Goal: Task Accomplishment & Management: Complete application form

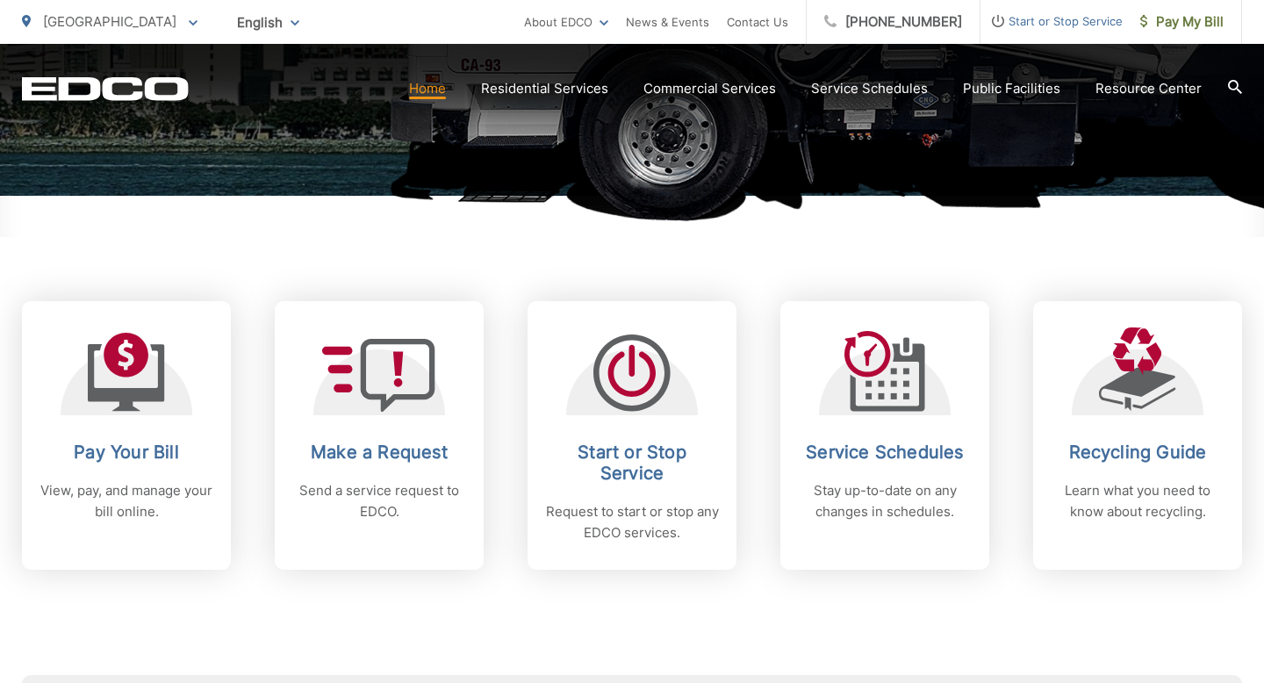
scroll to position [669, 0]
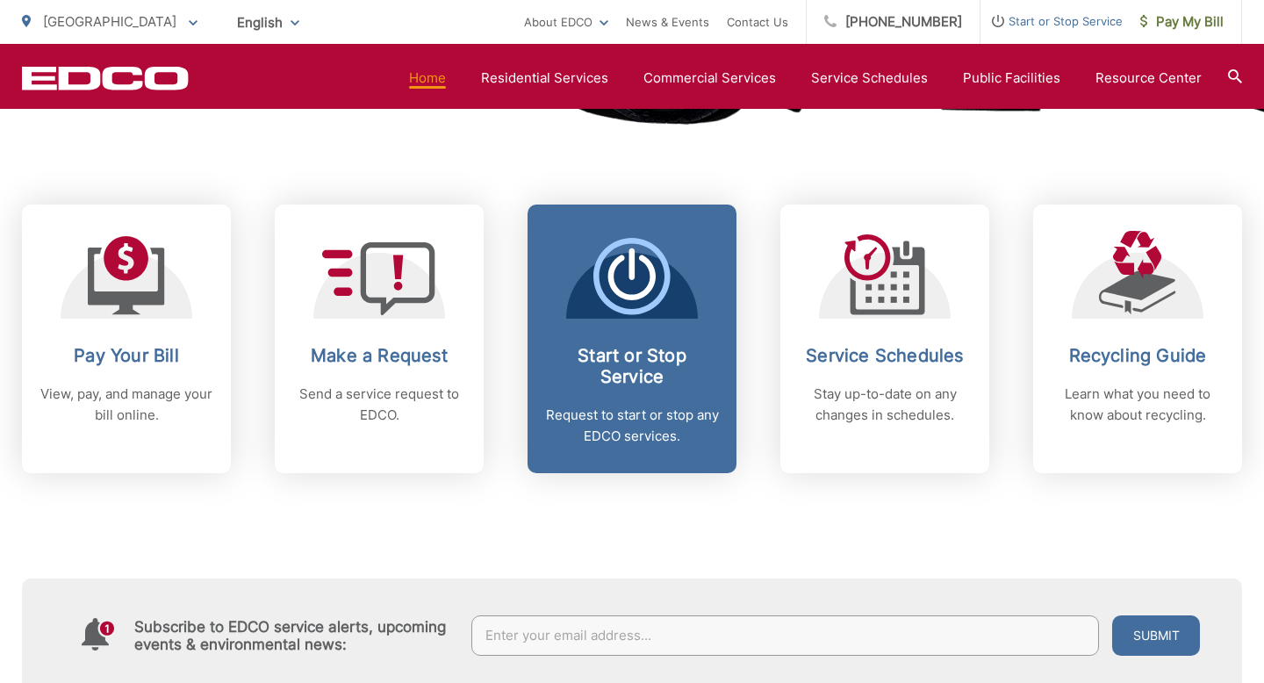
click at [655, 348] on h2 "Start or Stop Service" at bounding box center [632, 366] width 174 height 42
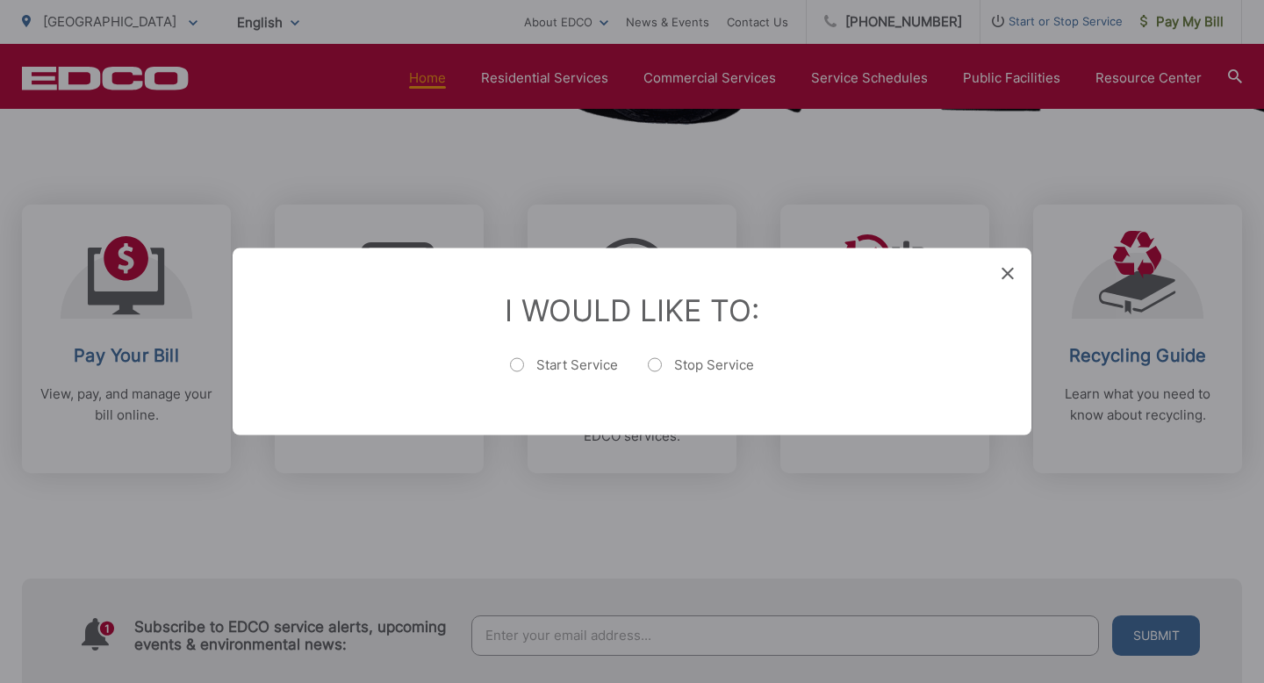
click at [518, 364] on label "Start Service" at bounding box center [564, 373] width 108 height 35
radio input "true"
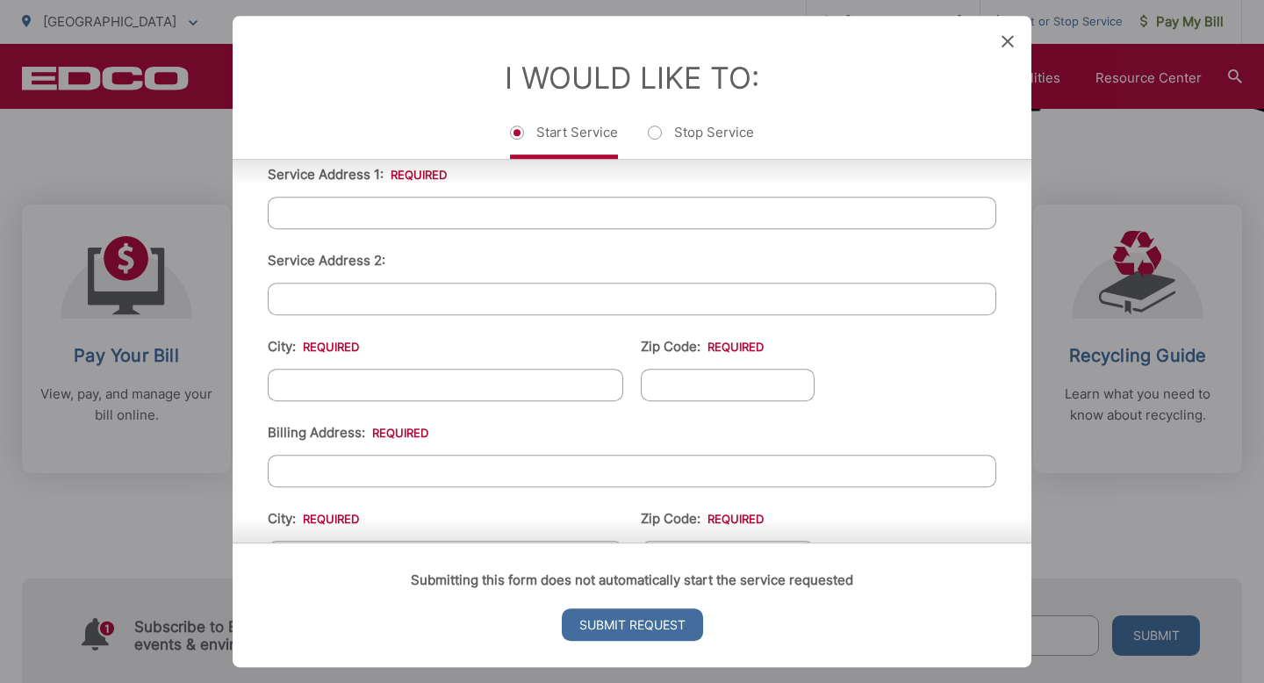
scroll to position [0, 0]
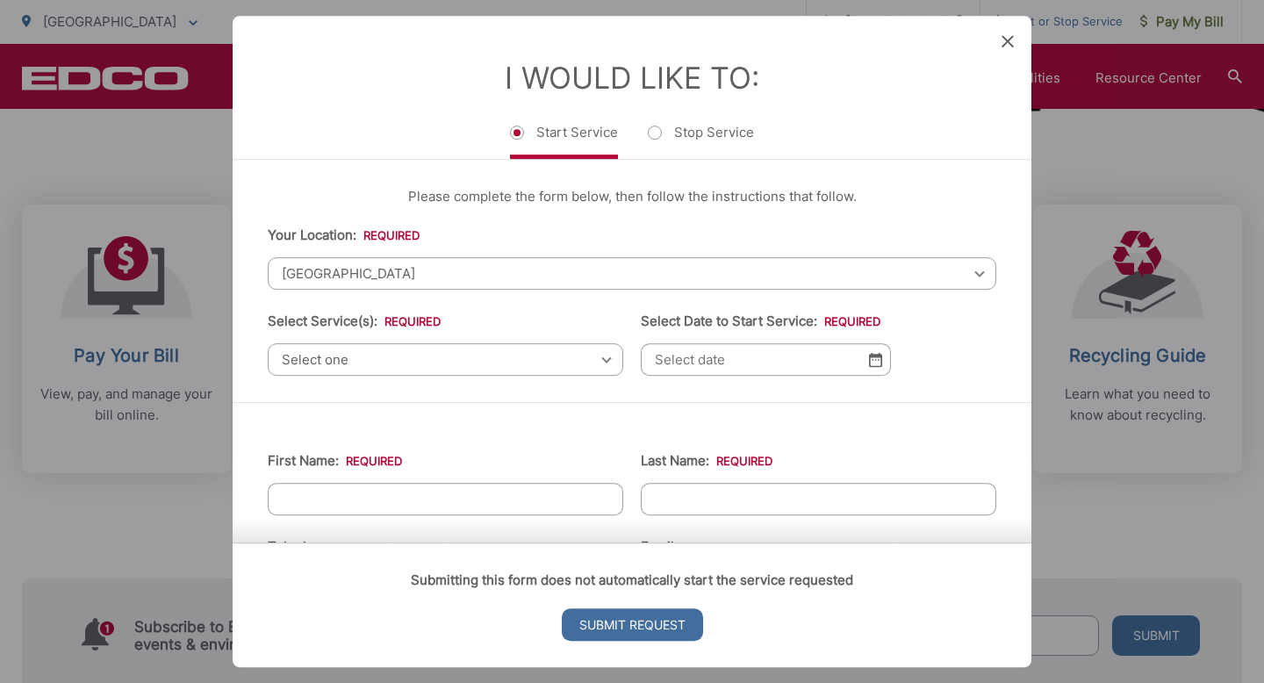
click at [1002, 45] on icon at bounding box center [1008, 41] width 12 height 12
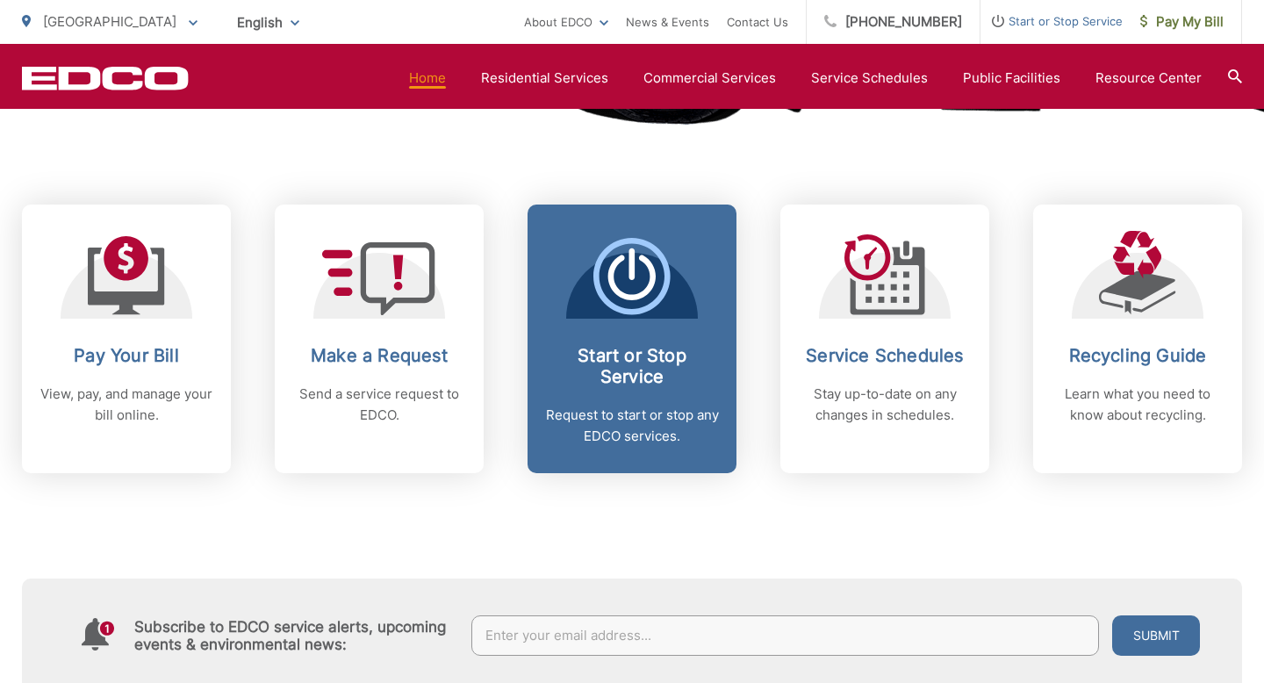
click at [641, 349] on h2 "Start or Stop Service" at bounding box center [632, 366] width 174 height 42
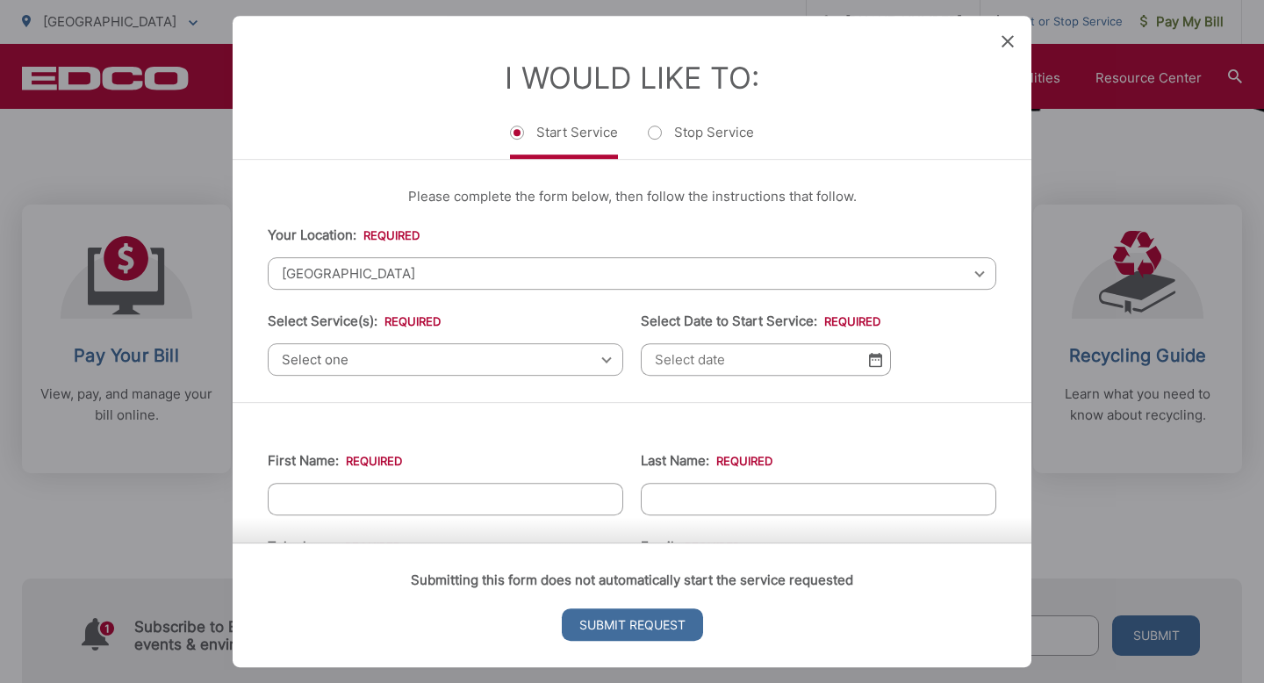
click at [592, 370] on span "Select one" at bounding box center [446, 359] width 356 height 32
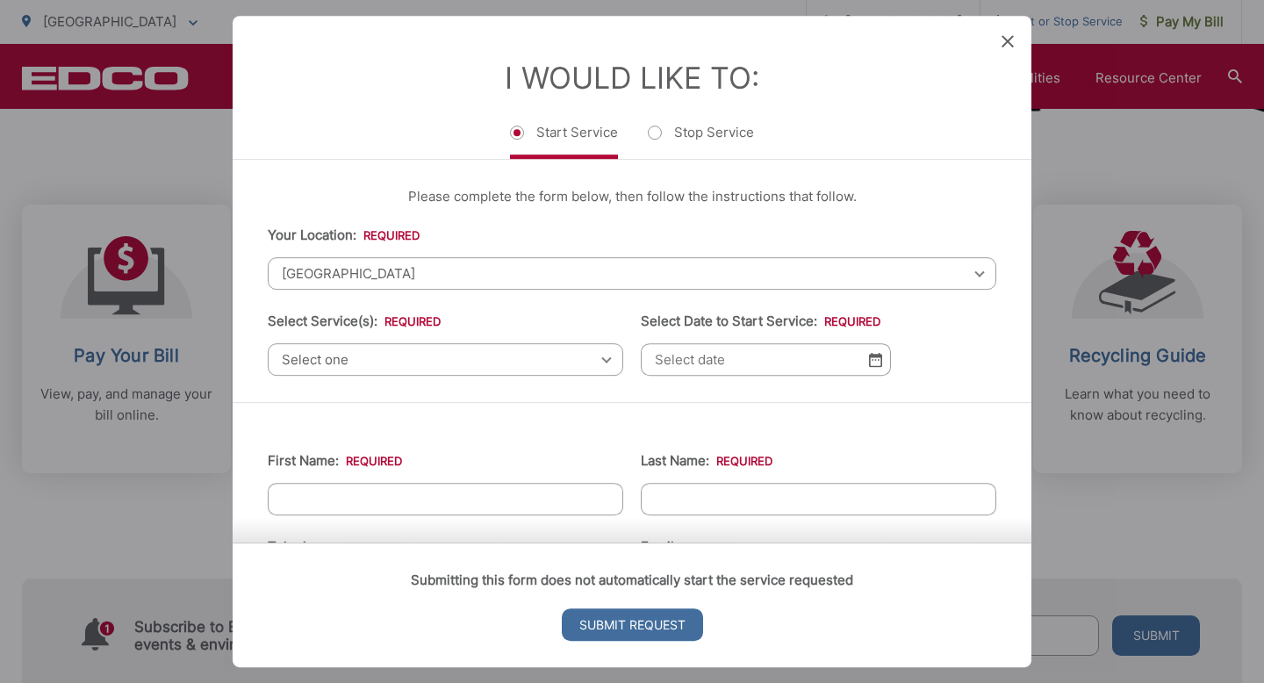
click at [530, 367] on span "Select one" at bounding box center [446, 359] width 356 height 32
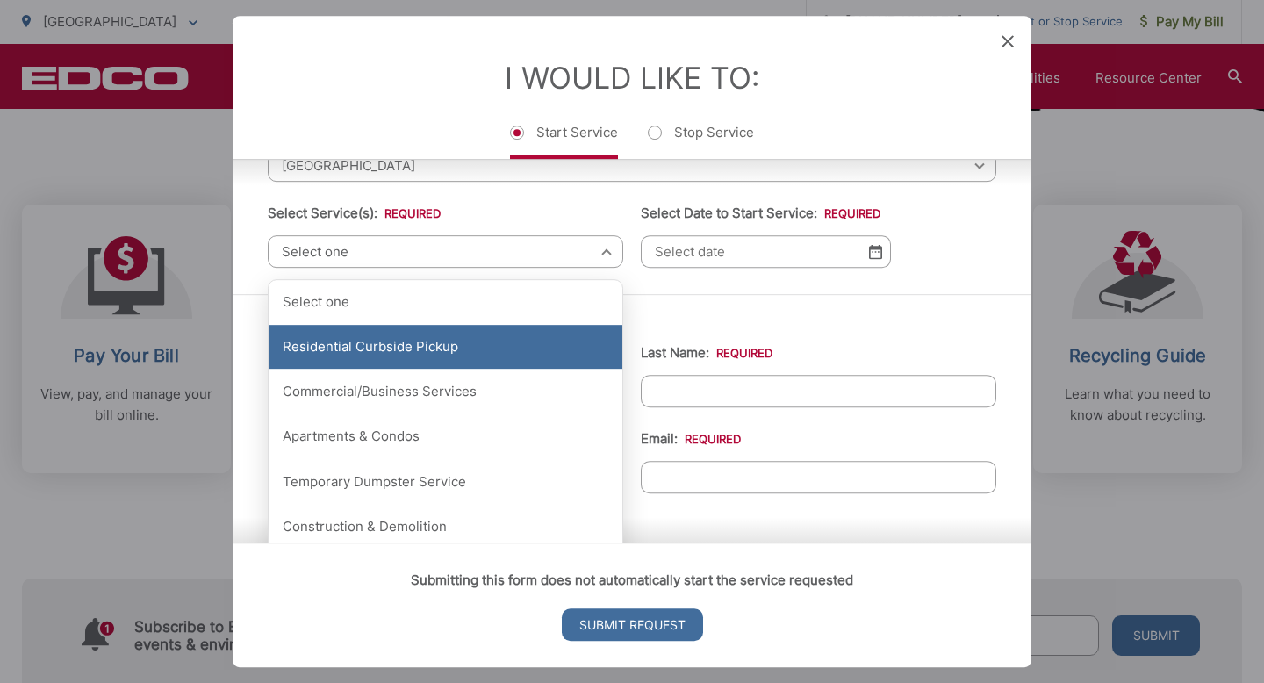
scroll to position [117, 0]
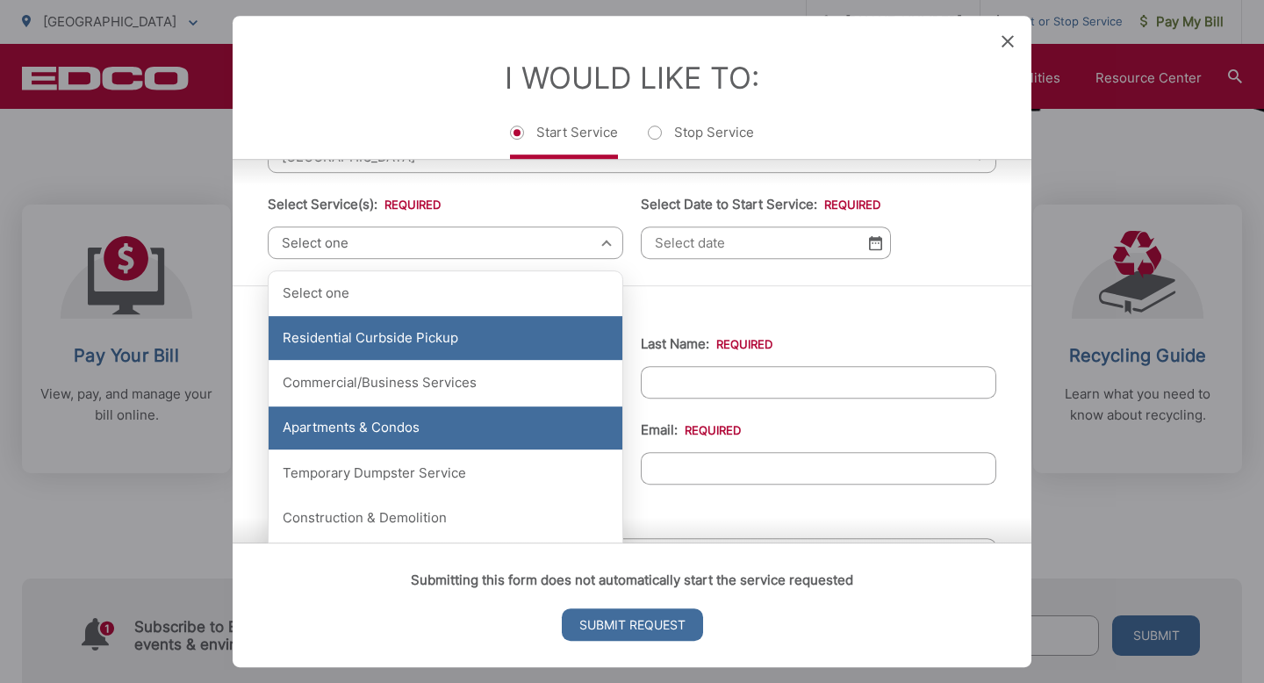
click at [524, 434] on div "Apartments & Condos" at bounding box center [446, 429] width 354 height 44
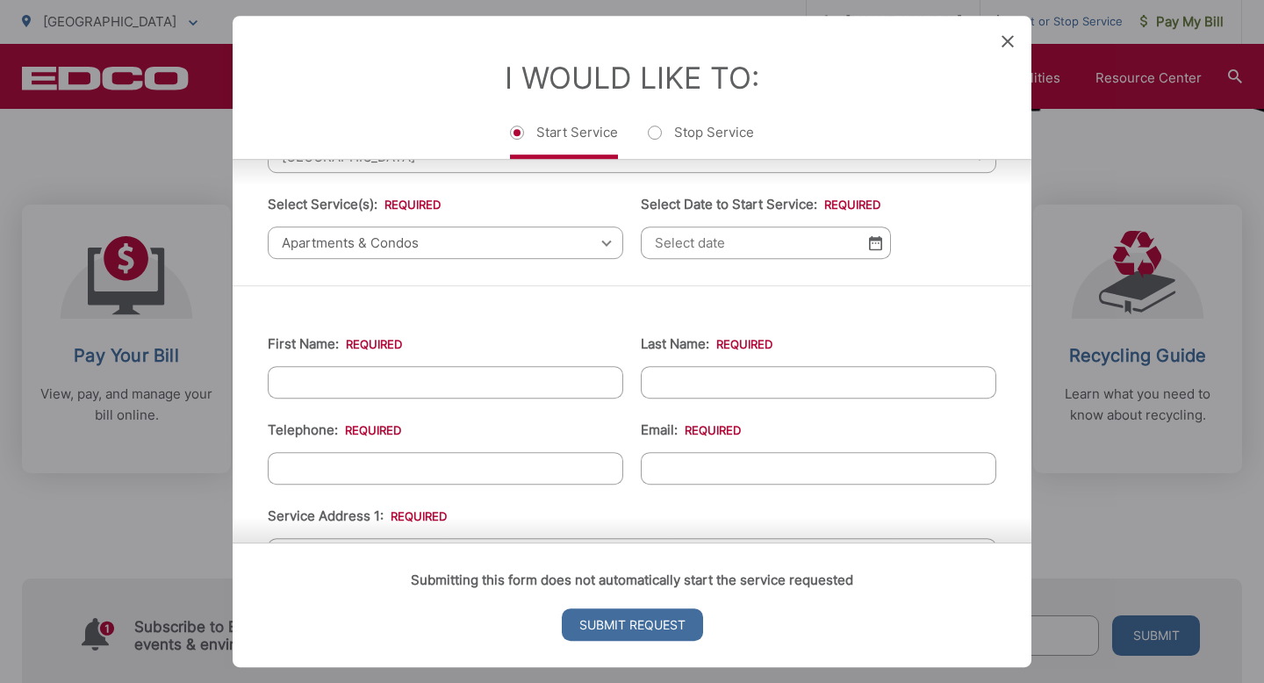
click at [869, 240] on img at bounding box center [875, 242] width 13 height 15
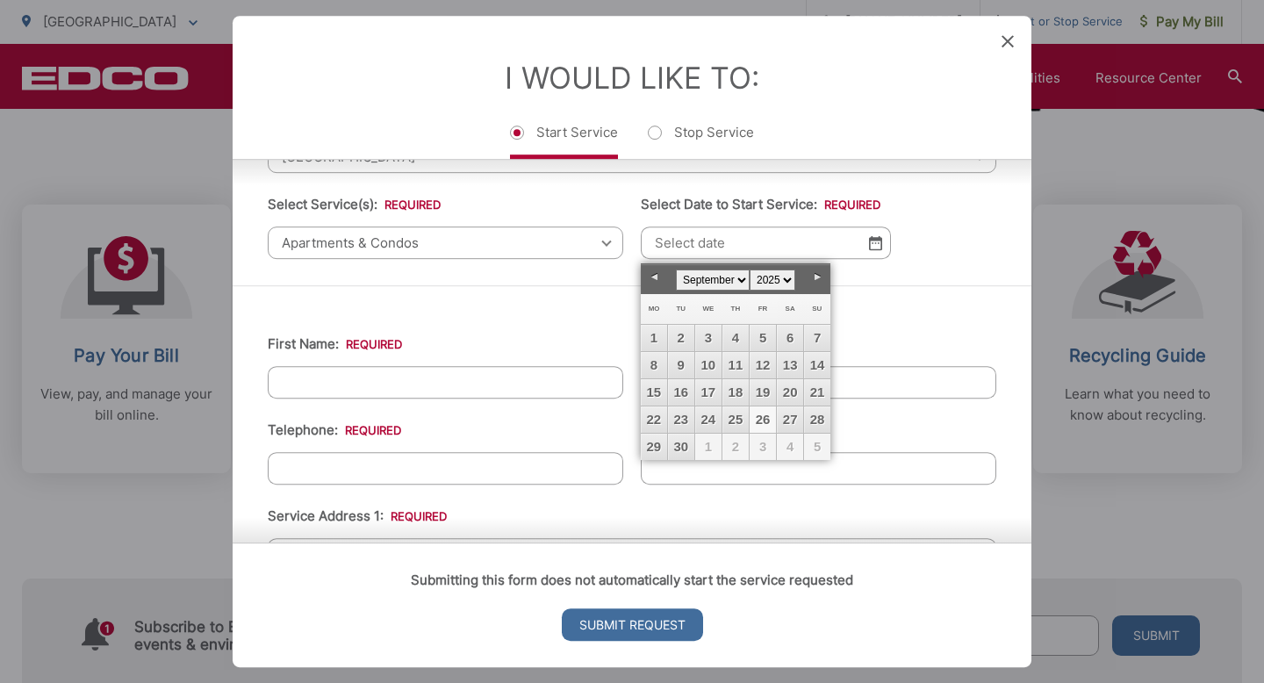
click at [757, 420] on link "26" at bounding box center [763, 420] width 26 height 26
type input "[DATE]"
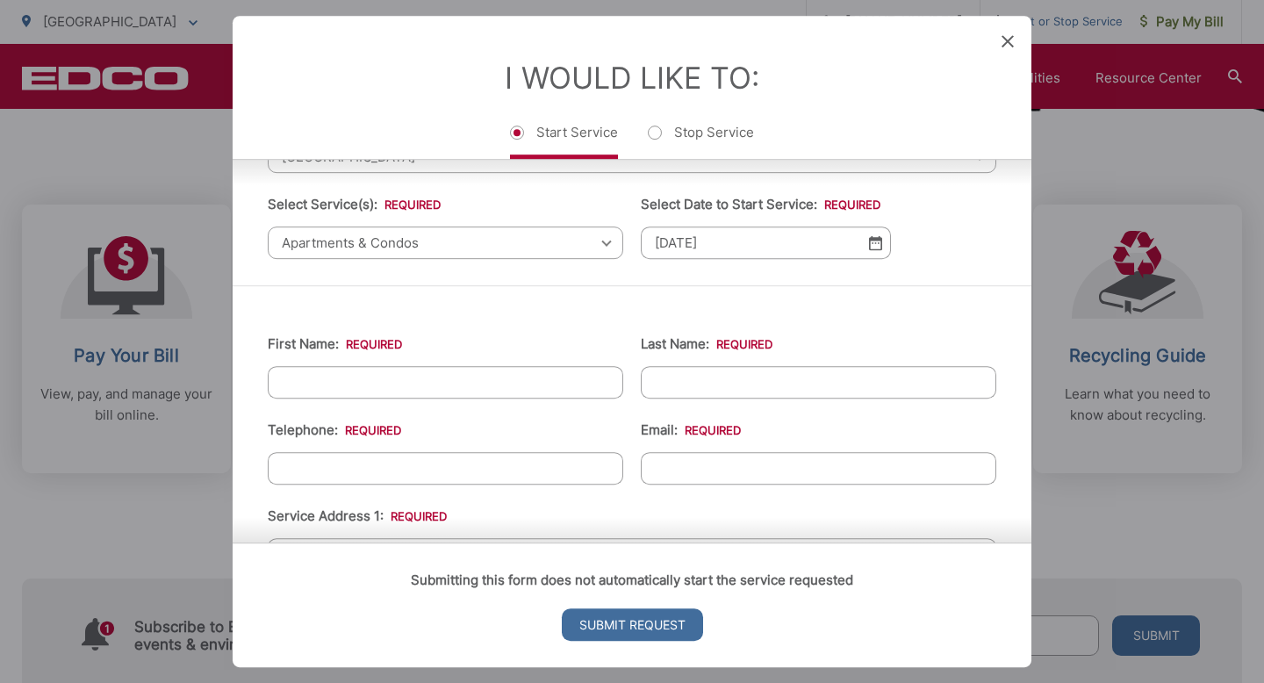
click at [436, 371] on input "First Name: *" at bounding box center [446, 382] width 356 height 32
type input "[PERSON_NAME]"
type input "6198570409"
type input "[PERSON_NAME][EMAIL_ADDRESS][DOMAIN_NAME]"
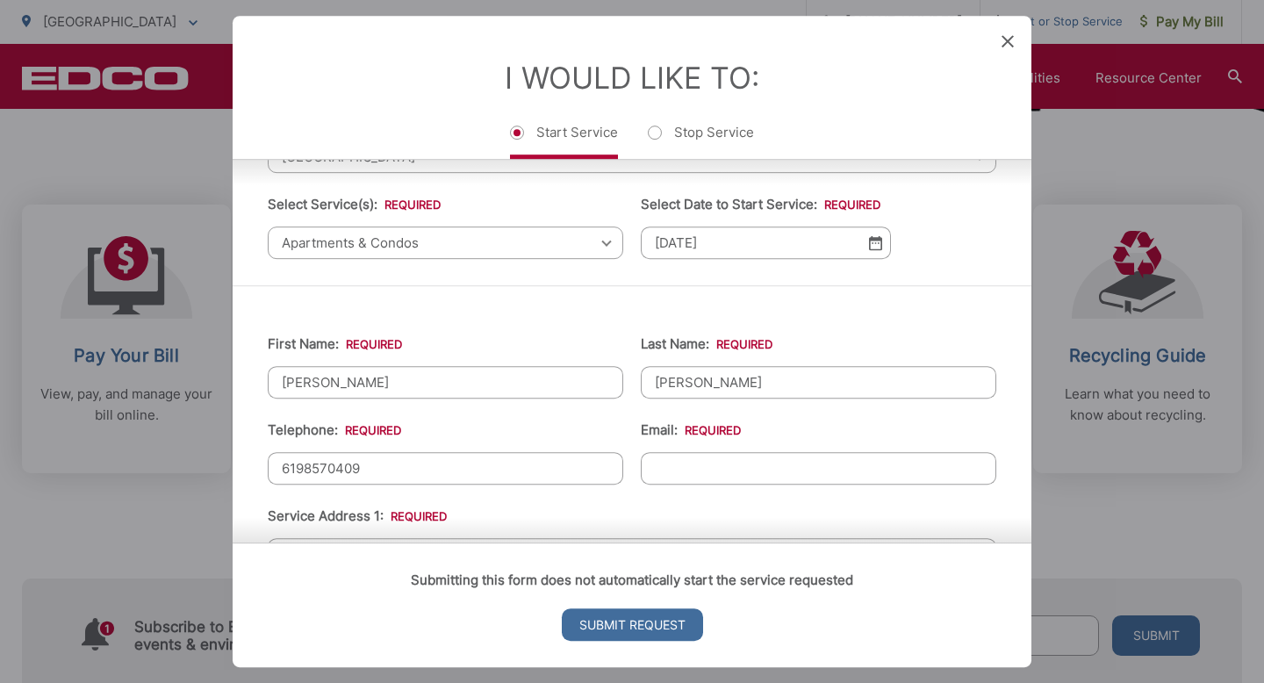
type input "1638 Cable st"
type input "[PHONE_NUMBER]"
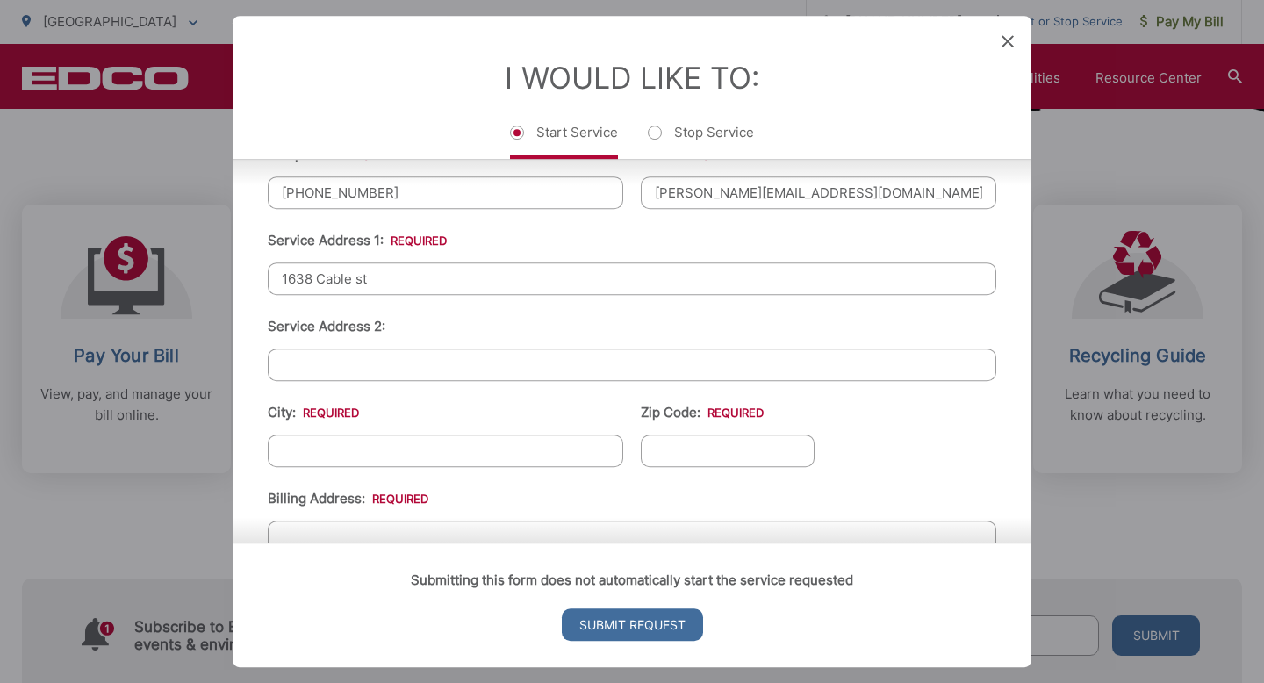
scroll to position [430, 0]
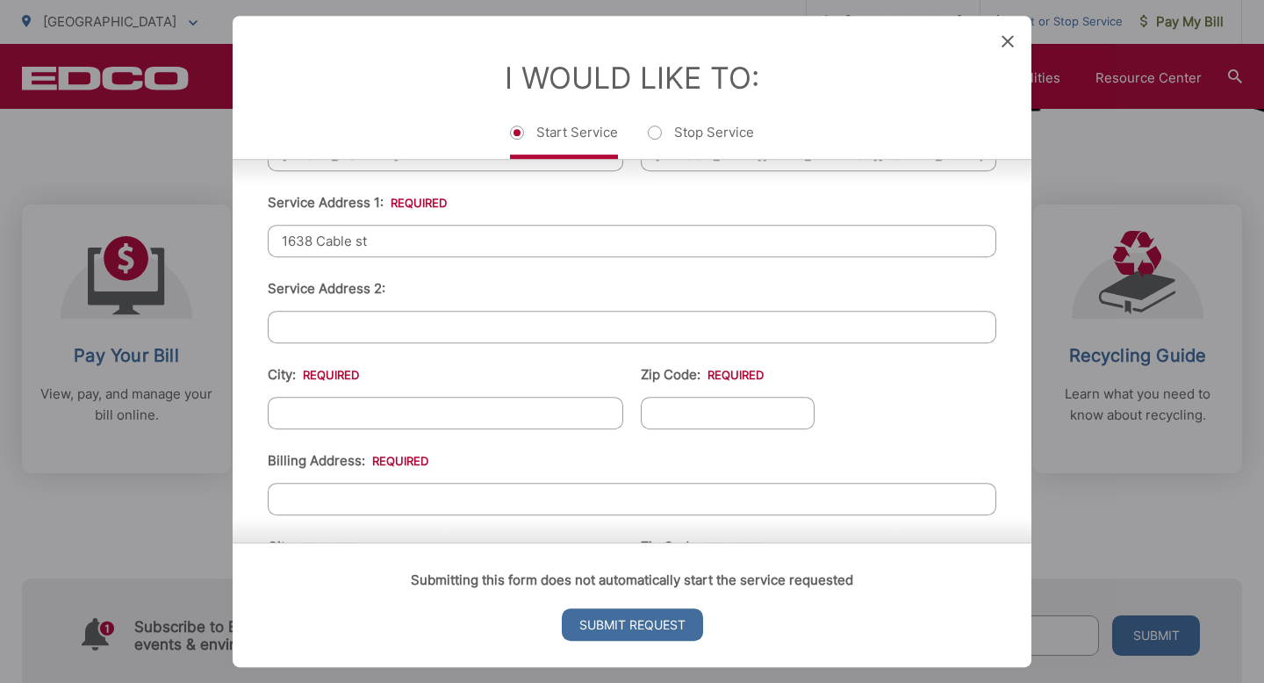
click at [405, 333] on input "Service Address 2:" at bounding box center [632, 327] width 729 height 32
click at [405, 407] on input "City: *" at bounding box center [446, 413] width 356 height 32
type input "[GEOGRAPHIC_DATA]"
type input "92107"
type input "1638 Cable st"
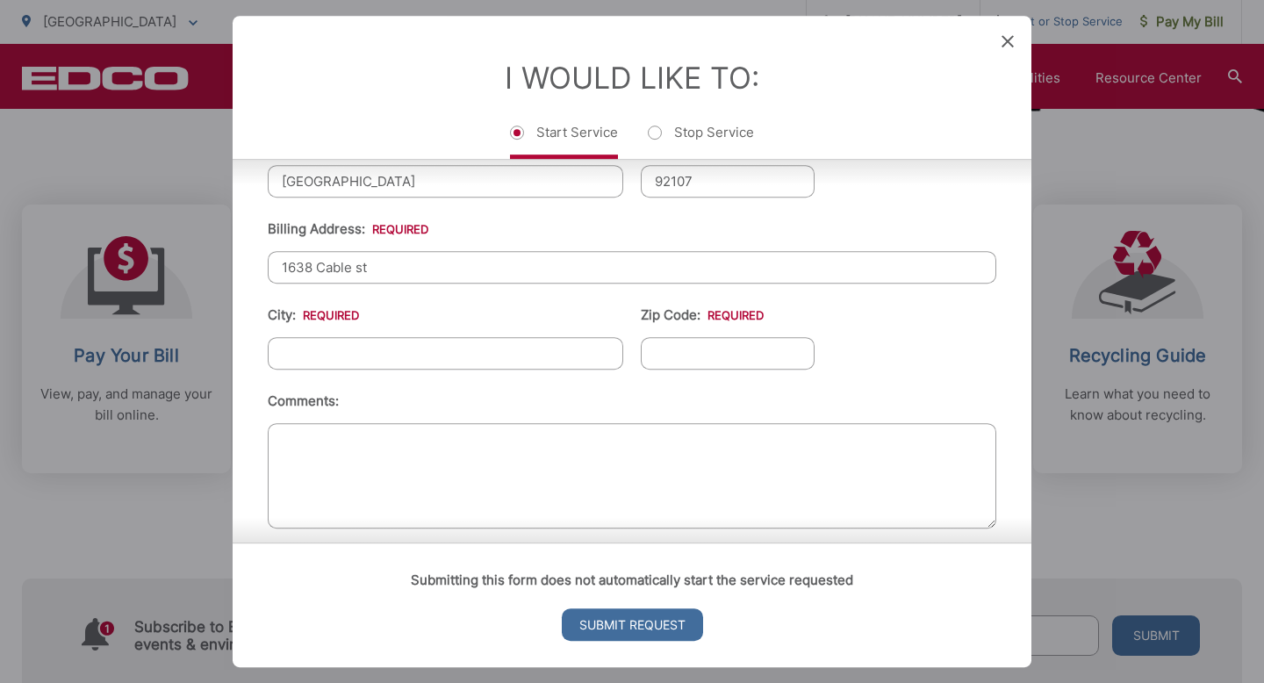
scroll to position [663, 0]
click at [404, 356] on input "City: *" at bounding box center [446, 352] width 356 height 32
type input "[GEOGRAPHIC_DATA]"
type input "92107"
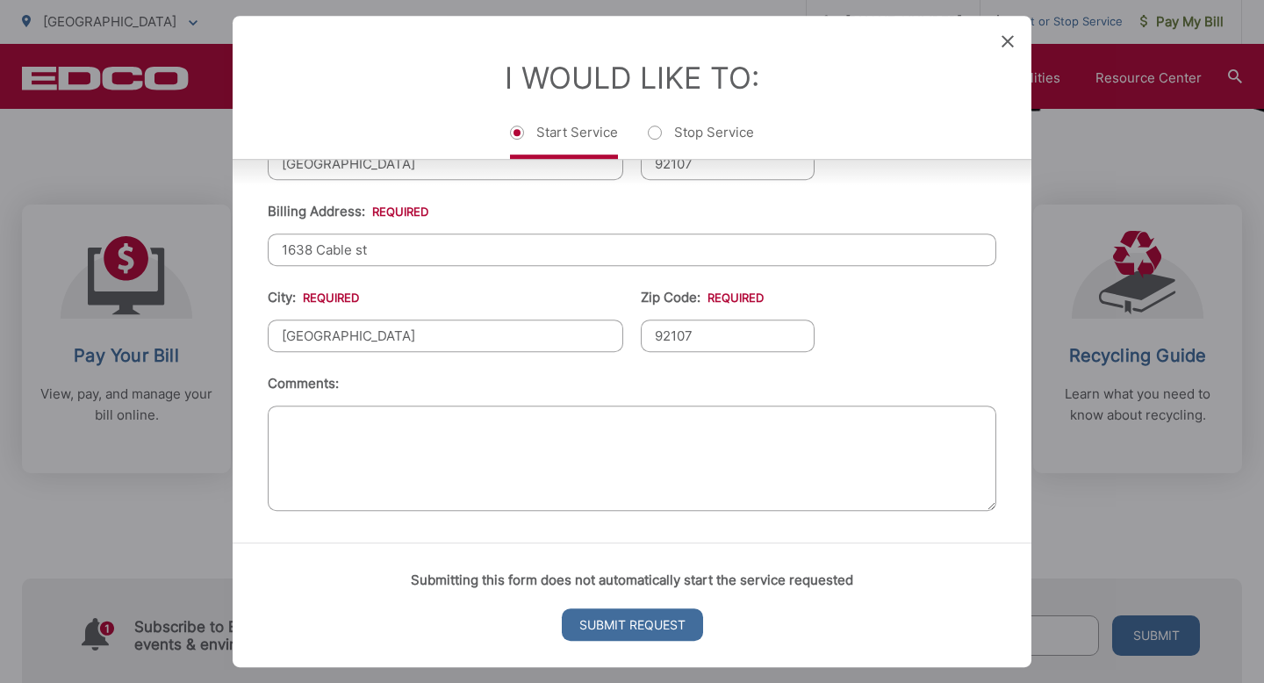
click at [417, 439] on textarea "Comments:" at bounding box center [632, 458] width 729 height 105
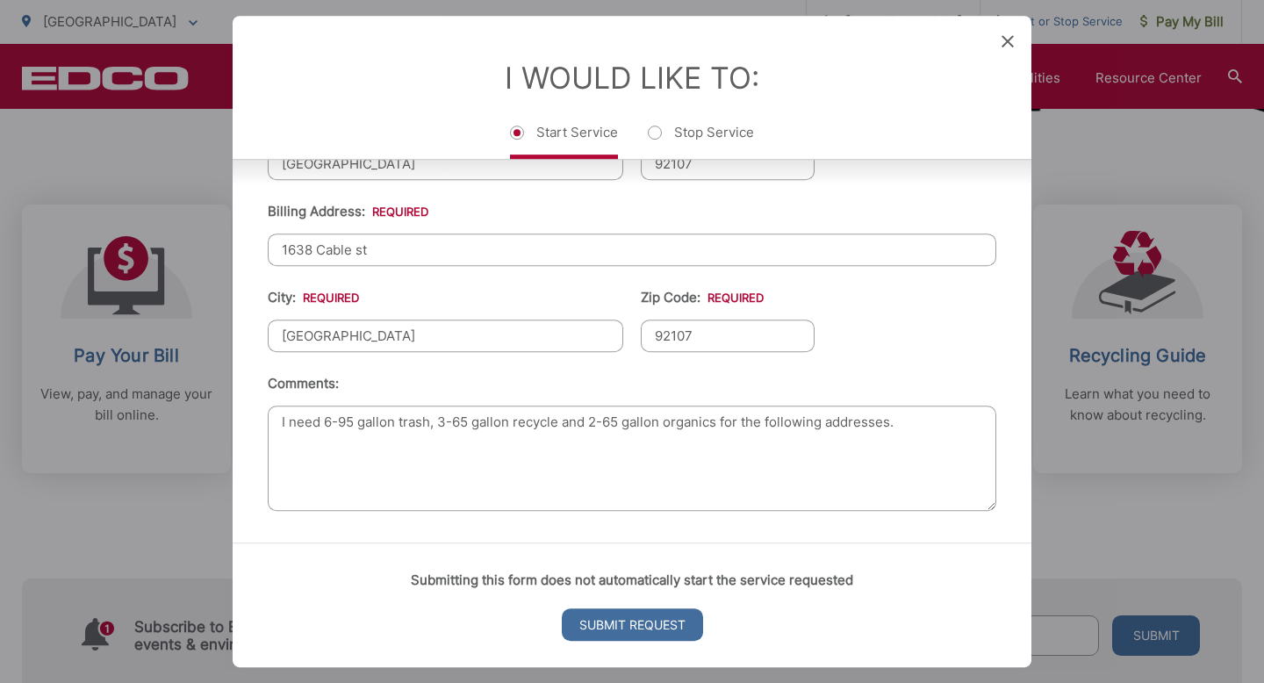
click at [934, 420] on textarea "I need 6-95 gallon trash, 3-65 gallon recycle and 2-65 gallon organics for the …" at bounding box center [632, 458] width 729 height 105
type textarea "I need 6-95 gallon trash, 3-65 gallon recycle and 2-65 gallon organics for the …"
click at [1009, 46] on icon at bounding box center [1008, 41] width 12 height 12
